Goal: Navigation & Orientation: Go to known website

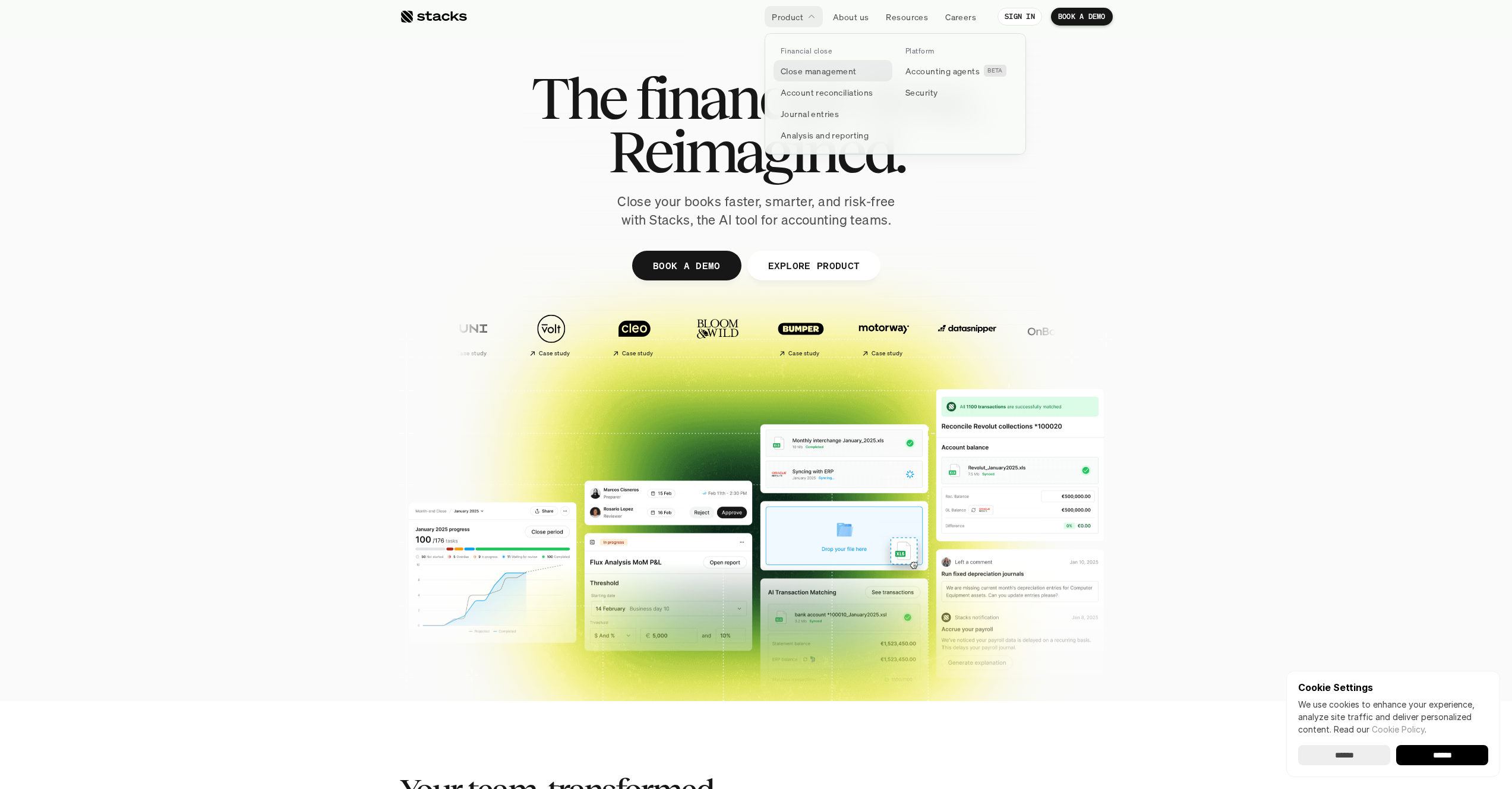
click at [791, 66] on p "Close management" at bounding box center [818, 71] width 76 height 12
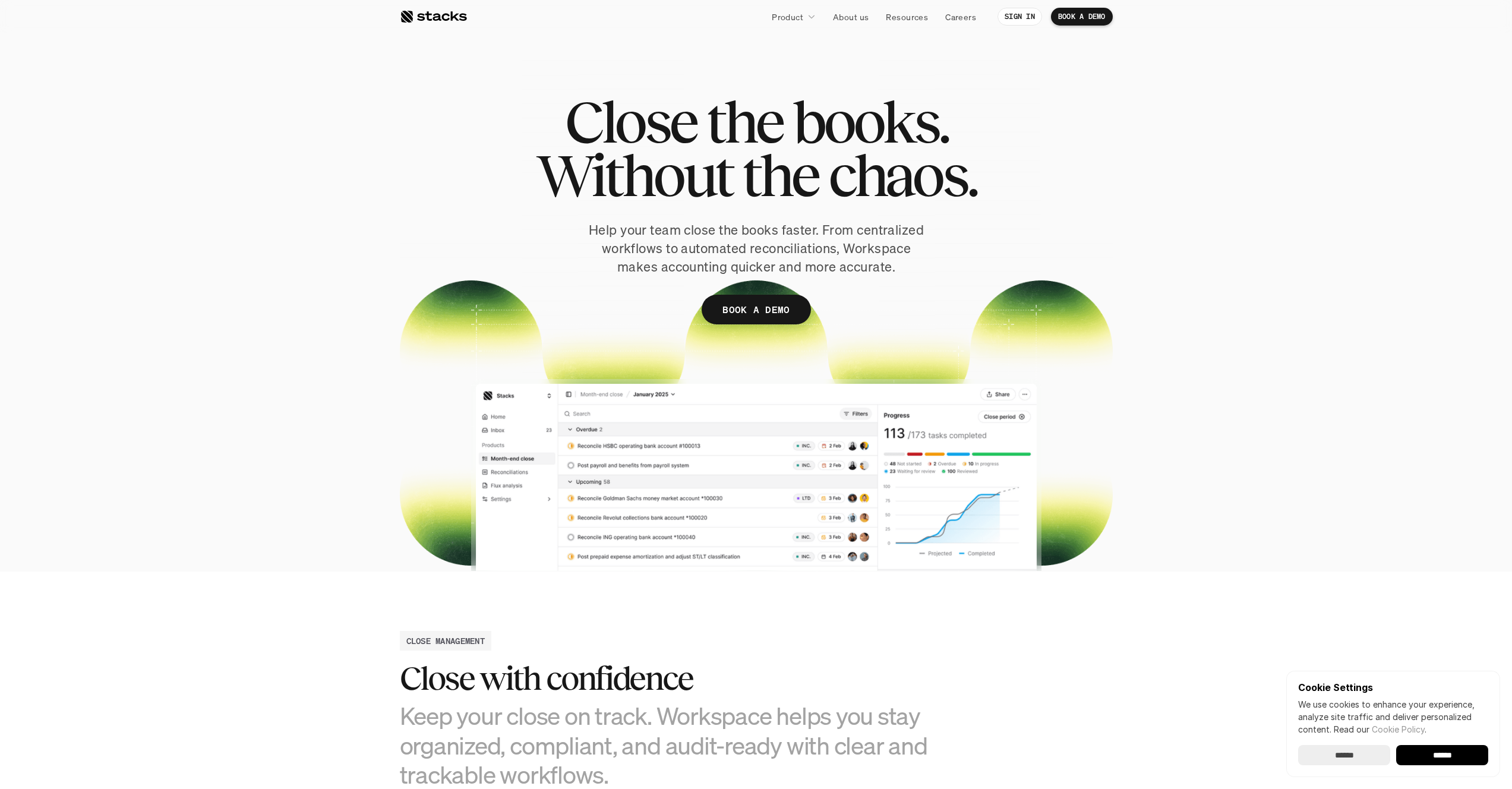
click at [441, 17] on div at bounding box center [433, 16] width 67 height 14
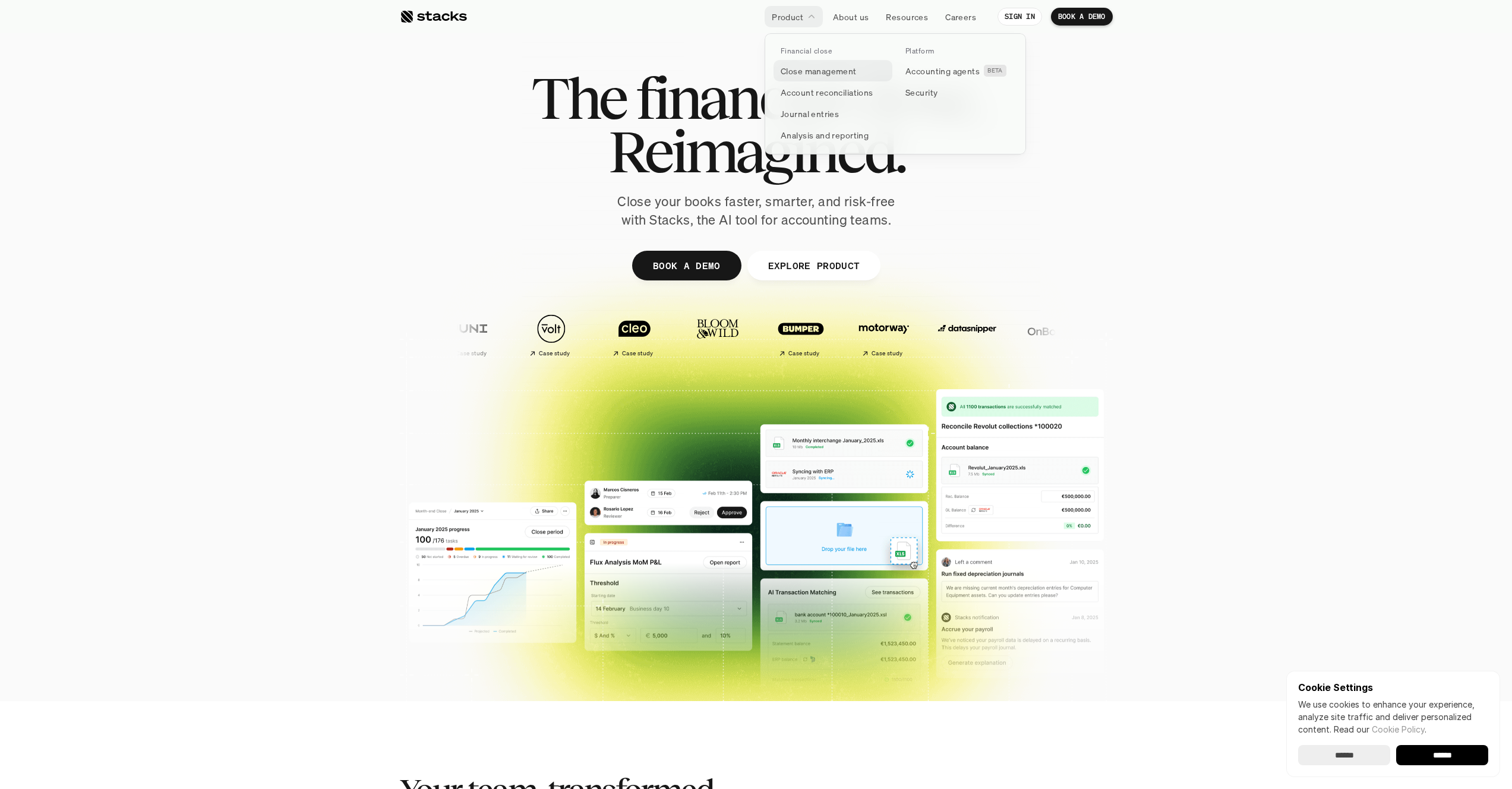
click at [798, 75] on p "Close management" at bounding box center [818, 71] width 76 height 12
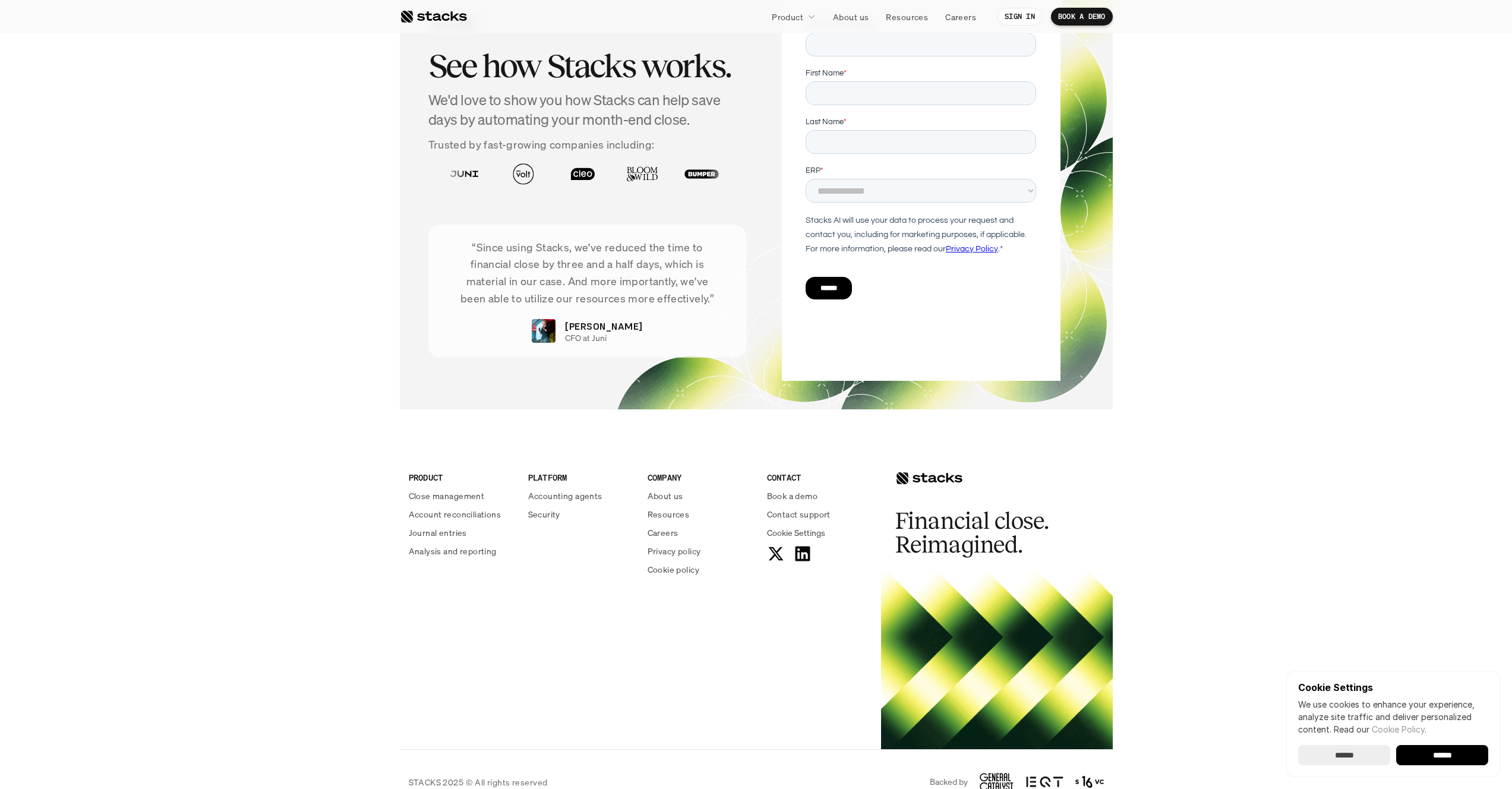
scroll to position [2317, 0]
